Goal: Find specific page/section: Find specific page/section

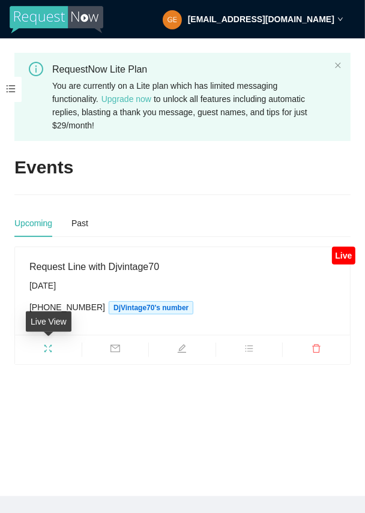
click at [47, 347] on icon "fullscreen" at bounding box center [48, 349] width 10 height 10
